Goal: Find specific page/section: Find specific page/section

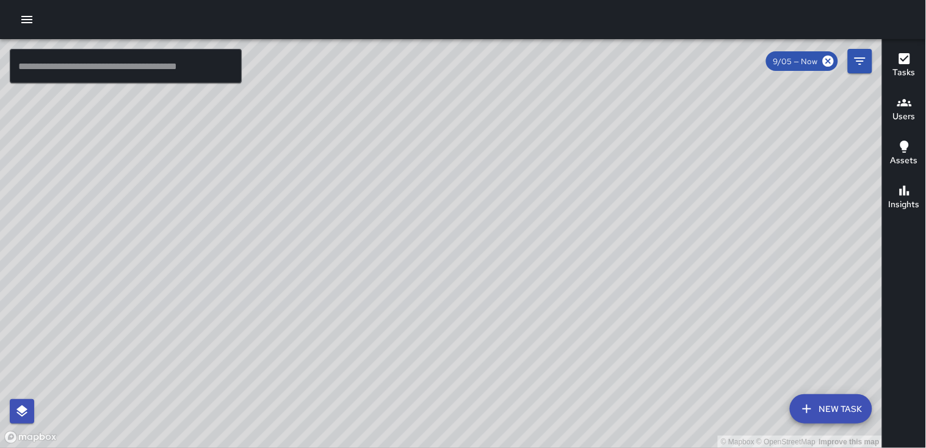
drag, startPoint x: 398, startPoint y: 151, endPoint x: 404, endPoint y: 186, distance: 34.7
click at [404, 186] on div "© Mapbox © OpenStreetMap Improve this map" at bounding box center [441, 243] width 883 height 409
click at [912, 250] on div "Tasks Users Assets Insights" at bounding box center [904, 243] width 44 height 409
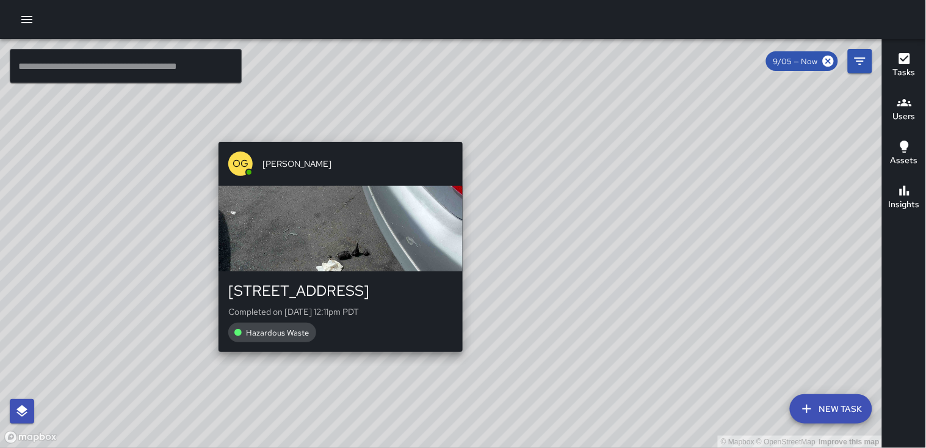
click at [337, 357] on div "© Mapbox © OpenStreetMap Improve this map OG [PERSON_NAME] [STREET_ADDRESS] Com…" at bounding box center [441, 243] width 883 height 409
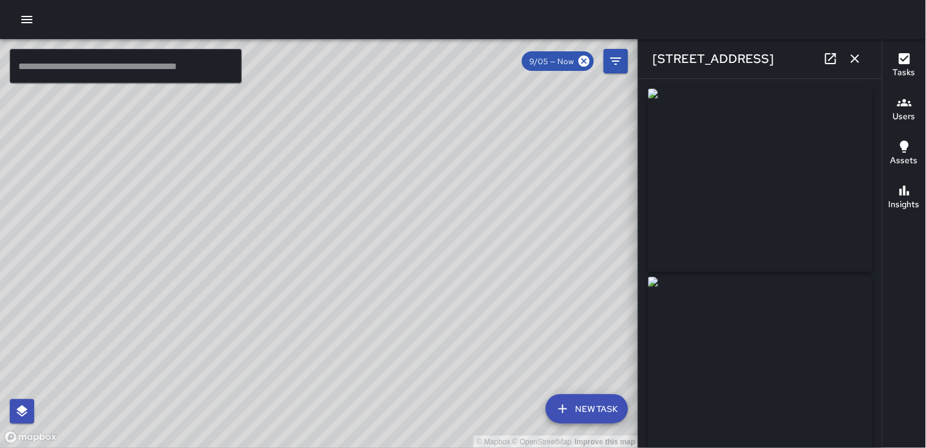
type input "**********"
click at [856, 56] on icon "button" at bounding box center [855, 58] width 15 height 15
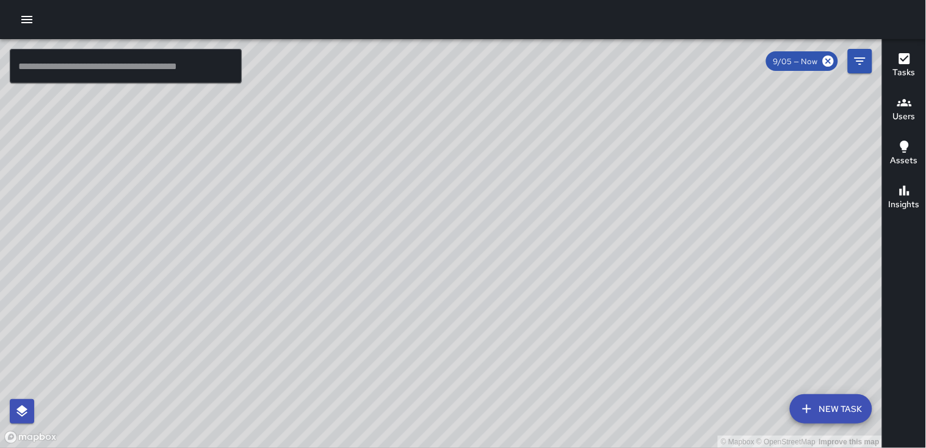
drag, startPoint x: 655, startPoint y: 173, endPoint x: 496, endPoint y: 277, distance: 190.6
click at [496, 277] on div "© Mapbox © OpenStreetMap Improve this map" at bounding box center [441, 243] width 883 height 409
click at [898, 105] on icon "button" at bounding box center [905, 102] width 15 height 7
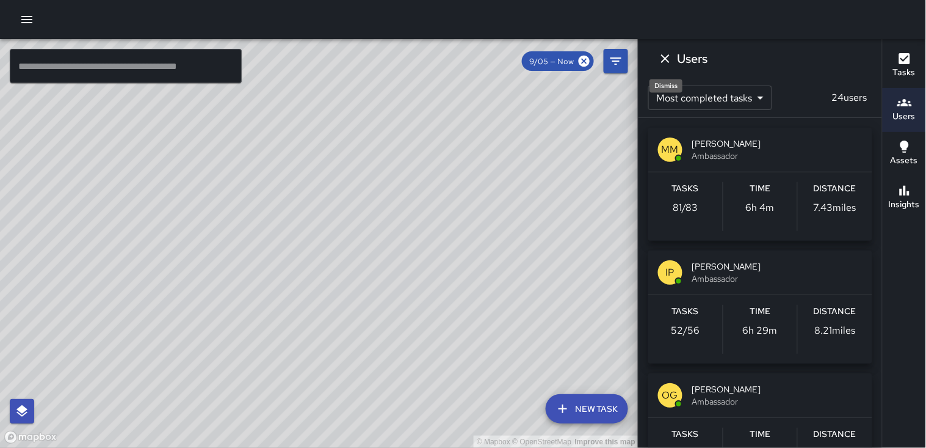
click at [664, 59] on icon "Dismiss" at bounding box center [665, 58] width 9 height 9
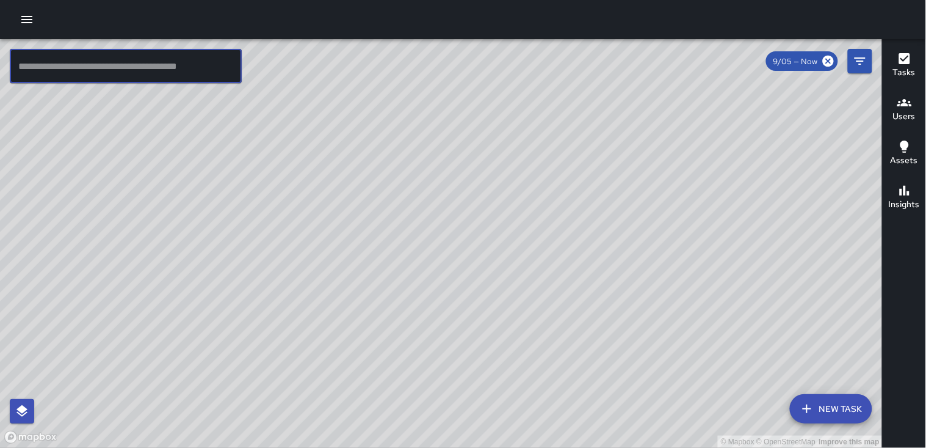
click at [178, 78] on input "text" at bounding box center [126, 66] width 232 height 34
